Goal: Information Seeking & Learning: Learn about a topic

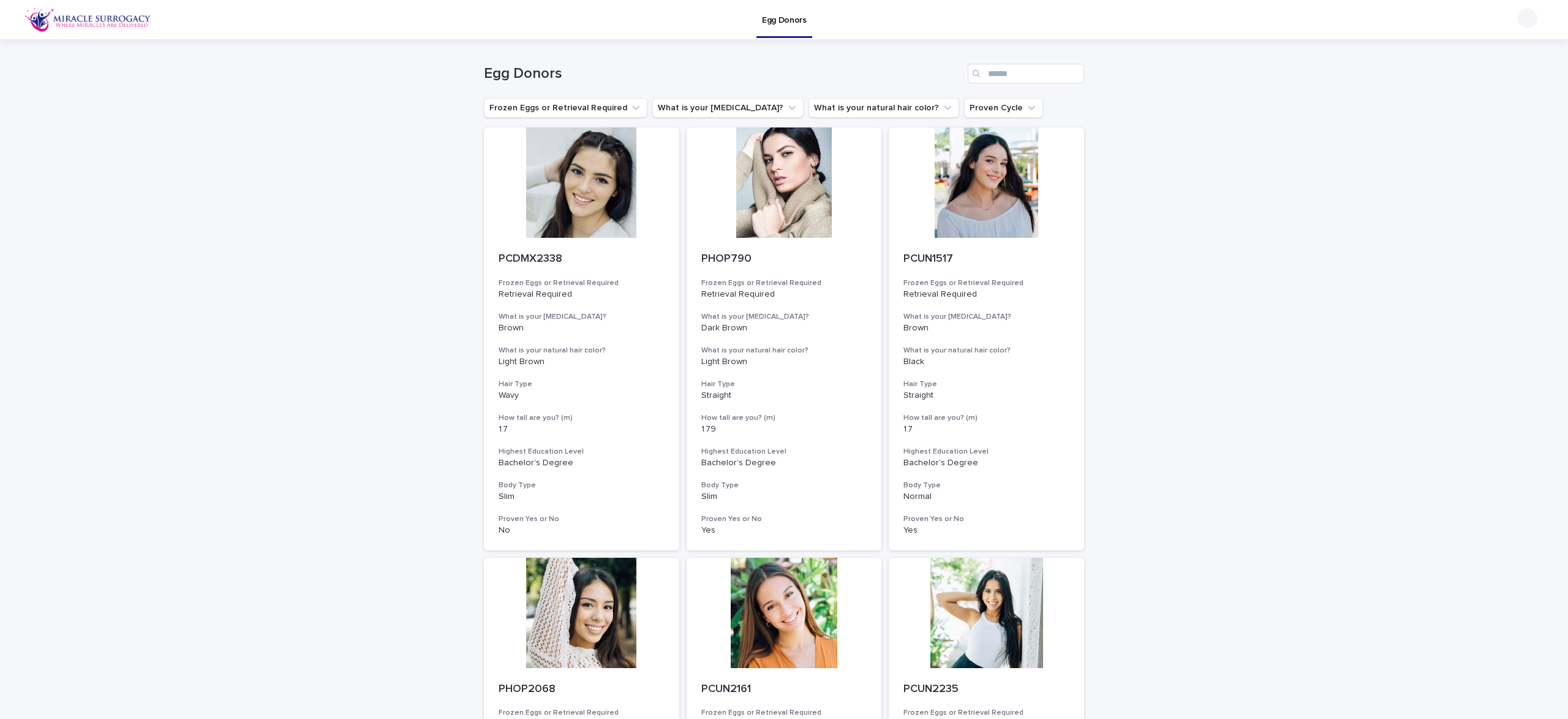
click at [662, 119] on ul "Frozen Eggs or Retrieval Required What is your [MEDICAL_DATA]? What is your nat…" at bounding box center [762, 108] width 564 height 24
click at [662, 112] on button "What is your [MEDICAL_DATA]?" at bounding box center [727, 108] width 152 height 20
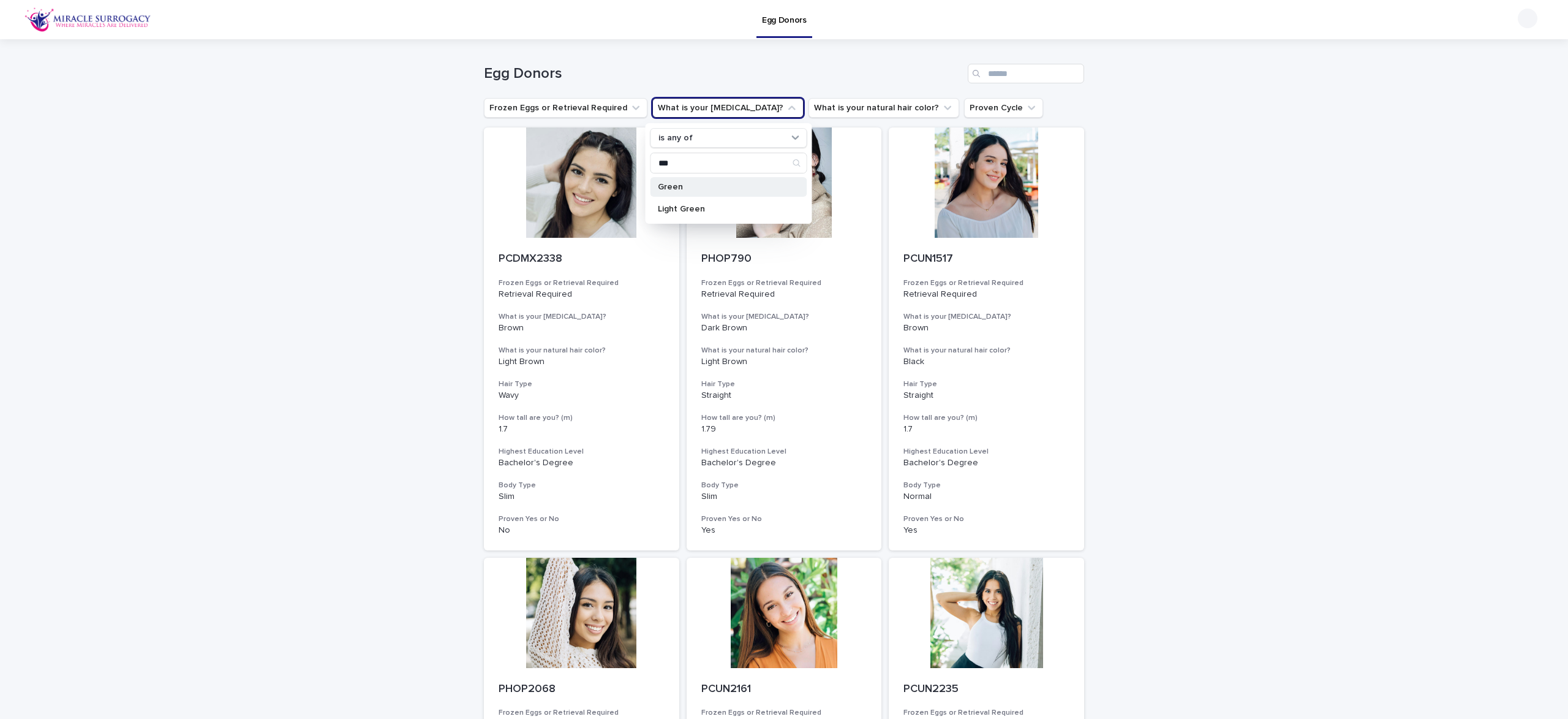
type input "***"
click at [687, 186] on p "Green" at bounding box center [722, 187] width 130 height 9
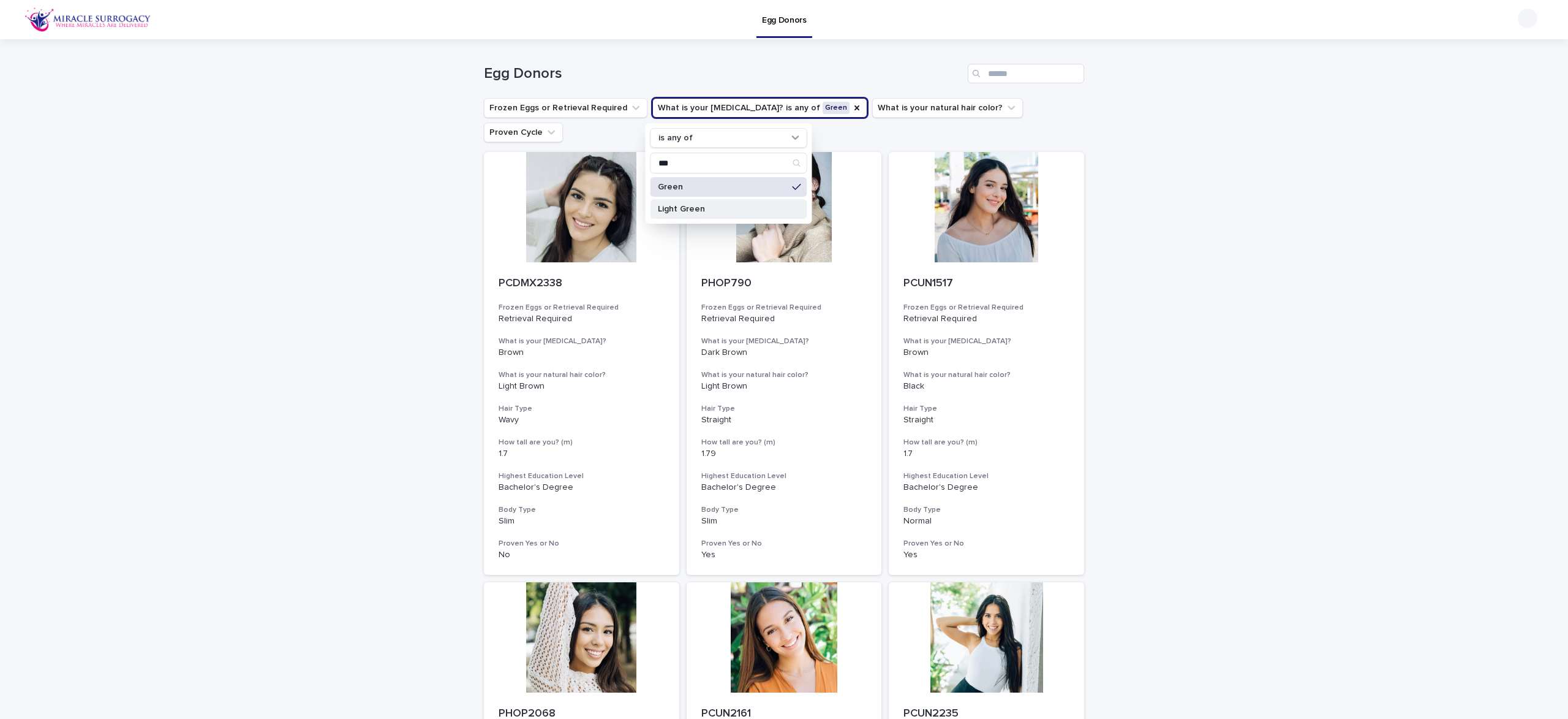
click at [688, 203] on div "Light Green" at bounding box center [728, 209] width 156 height 20
click at [686, 165] on input "***" at bounding box center [728, 163] width 155 height 20
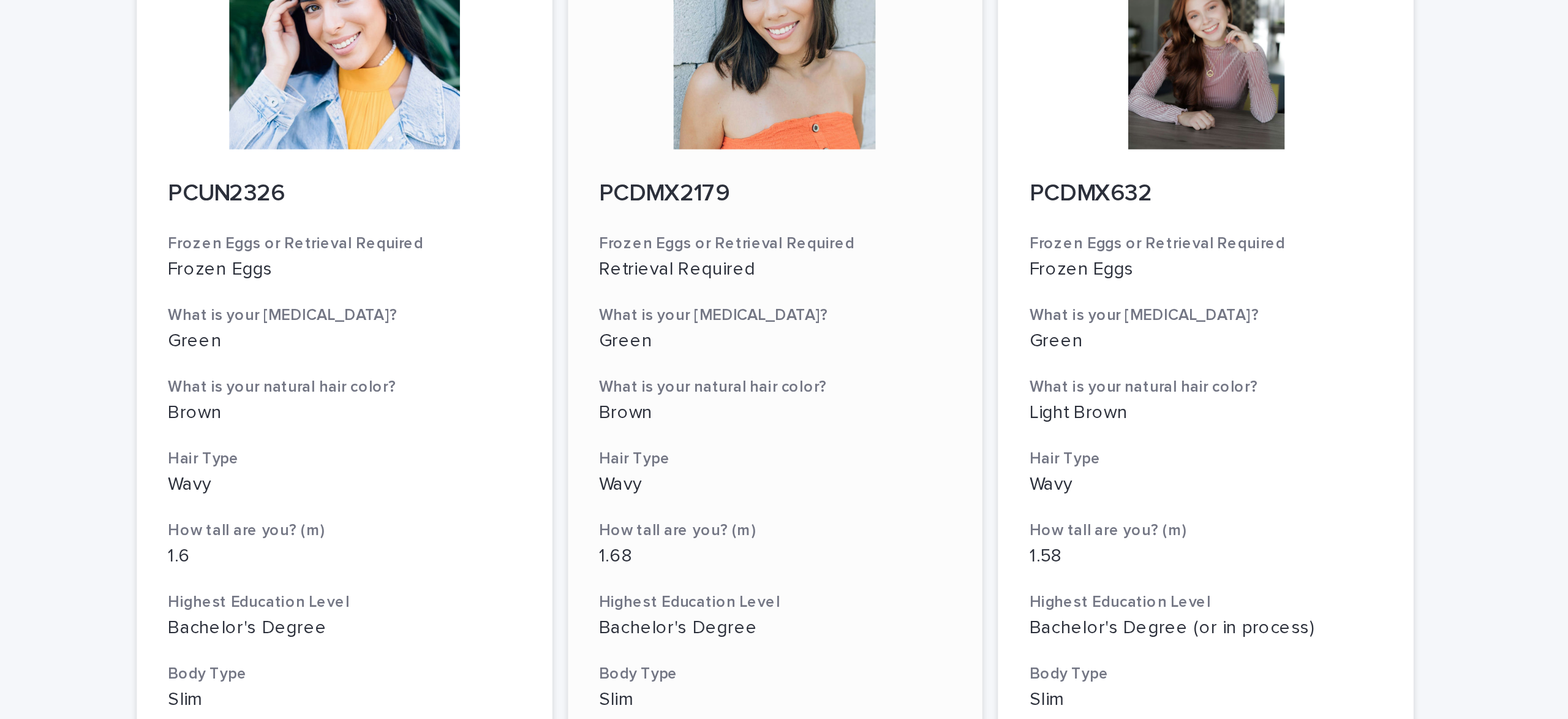
scroll to position [1274, 0]
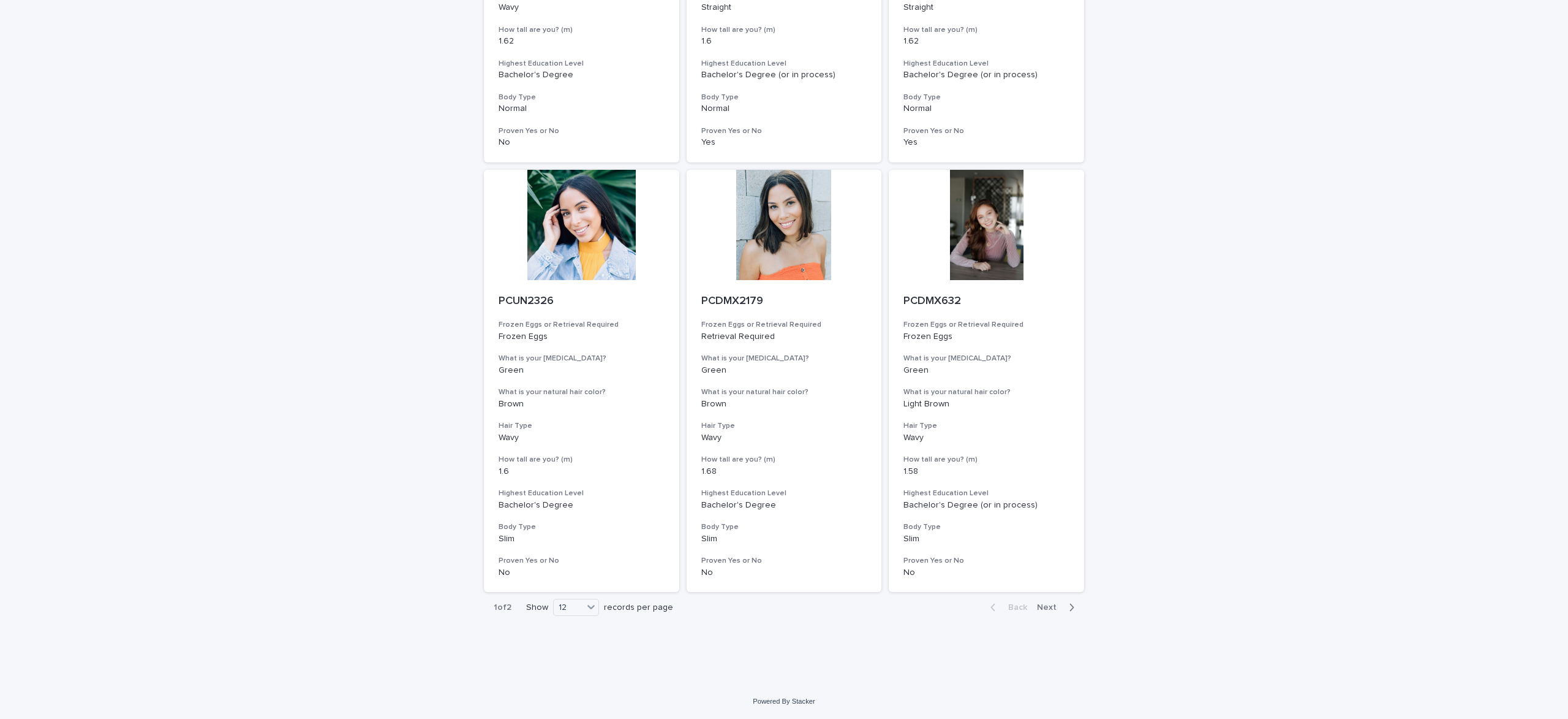
click at [1065, 603] on div "button" at bounding box center [1068, 607] width 11 height 11
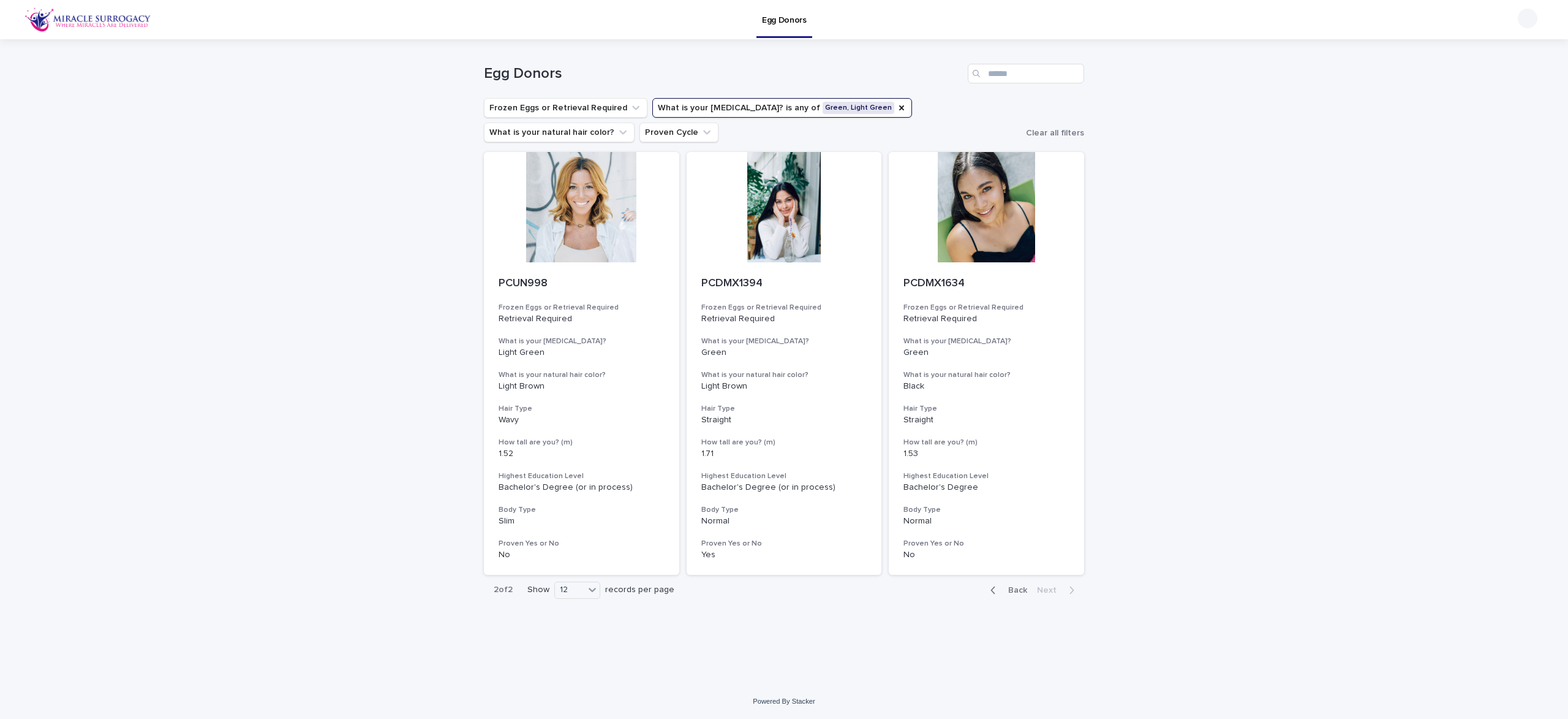
click at [771, 23] on p "Egg Donors" at bounding box center [784, 13] width 45 height 25
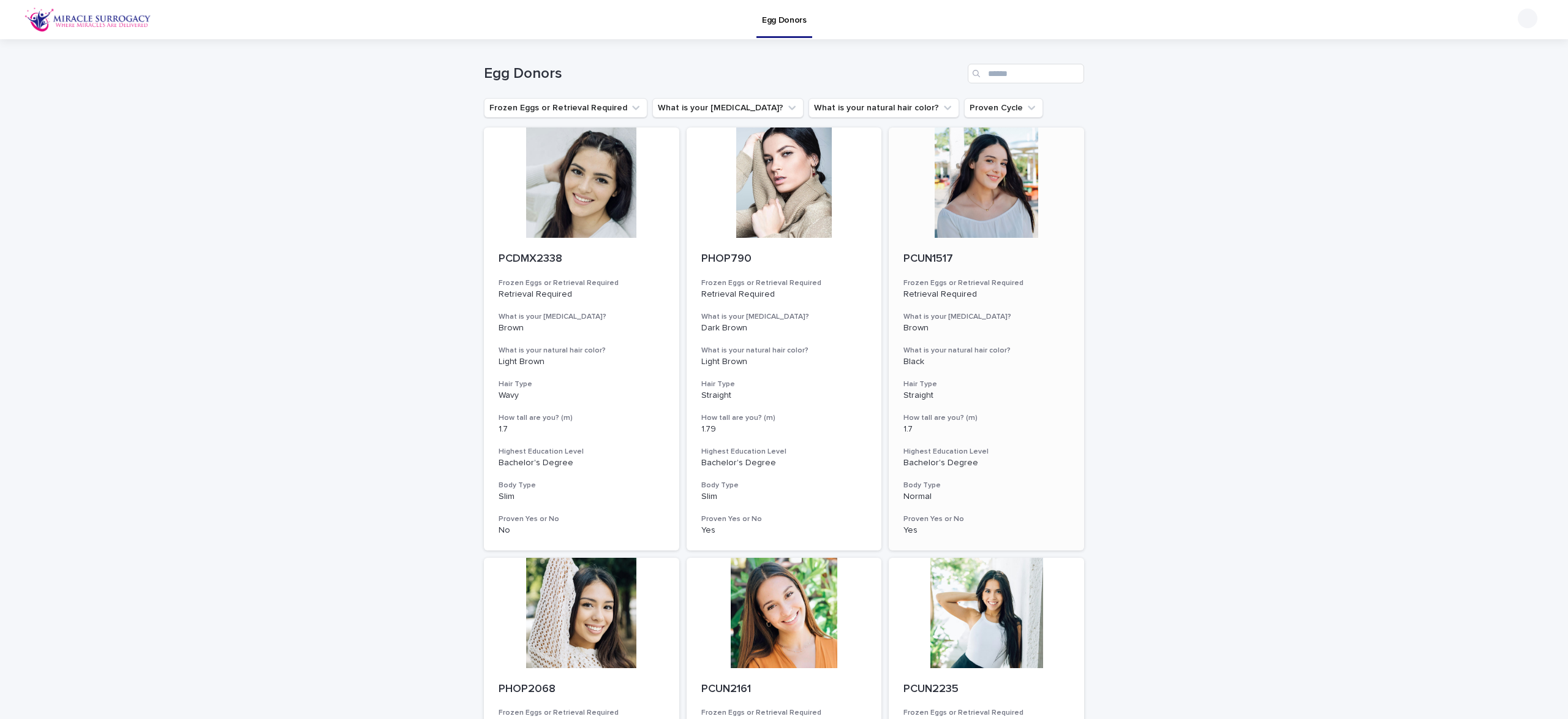
click at [931, 178] on div at bounding box center [986, 182] width 196 height 111
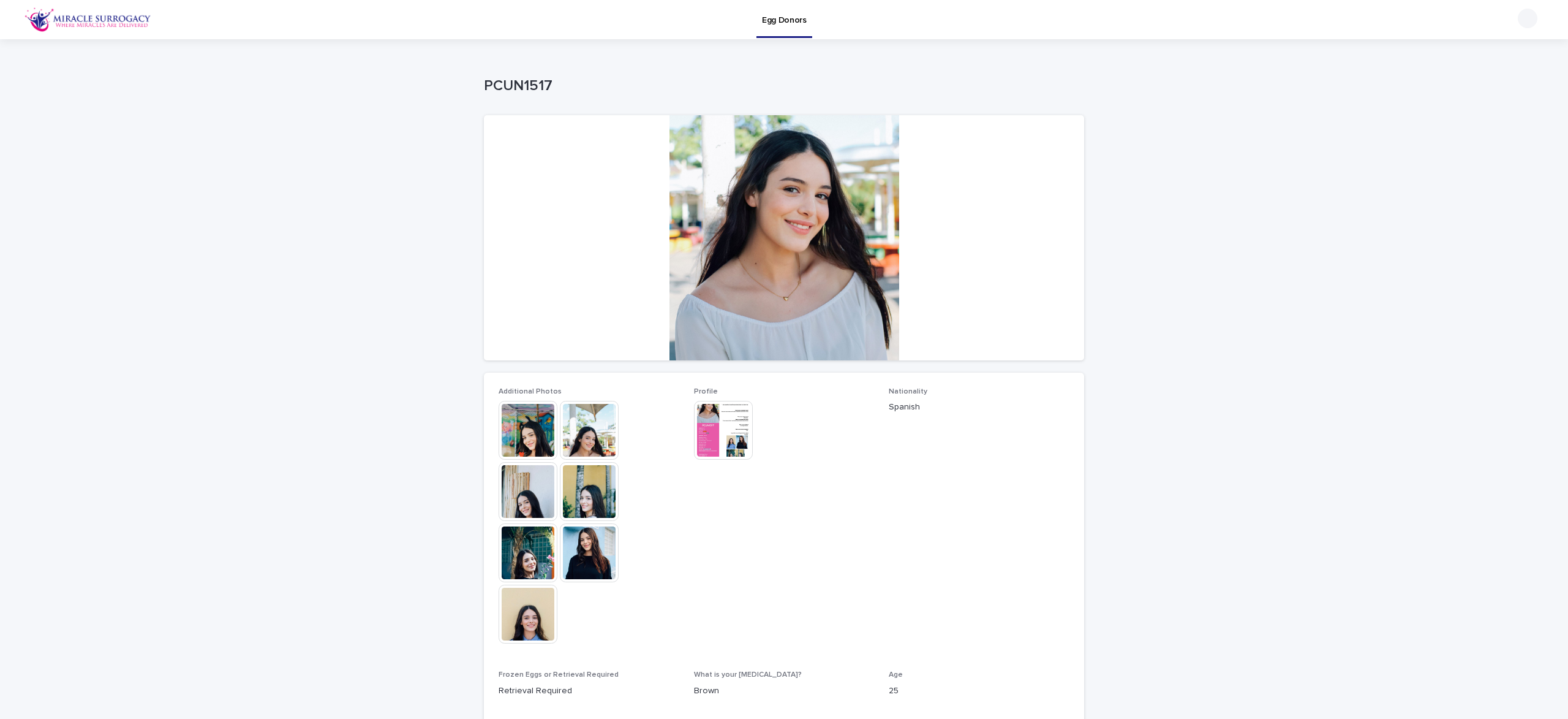
click at [568, 452] on img at bounding box center [589, 430] width 59 height 59
